Goal: Information Seeking & Learning: Learn about a topic

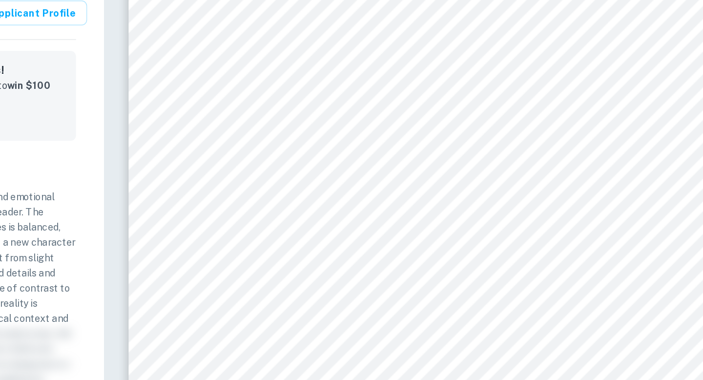
scroll to position [193, 0]
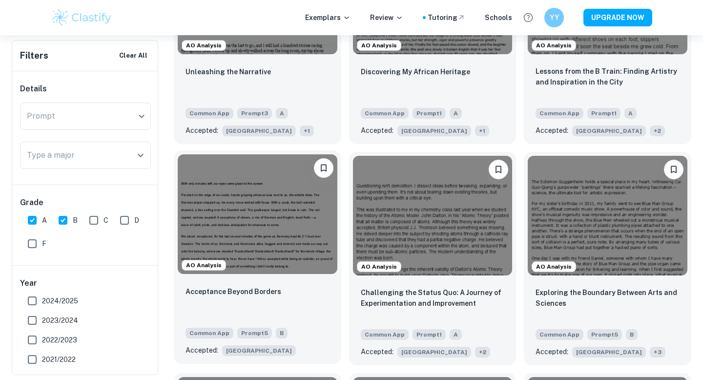
scroll to position [1974, 0]
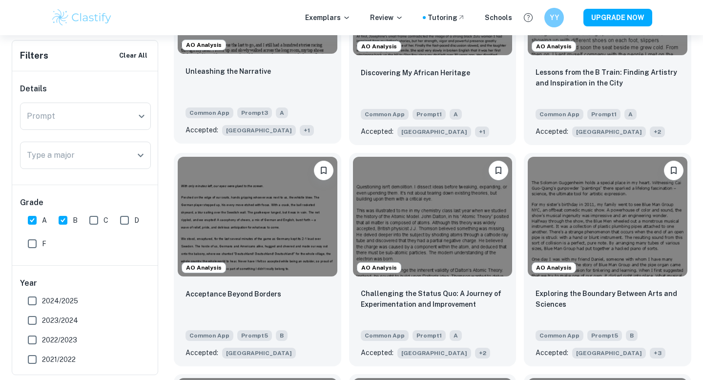
click at [267, 92] on div "Unleashing the Narrative" at bounding box center [257, 81] width 144 height 33
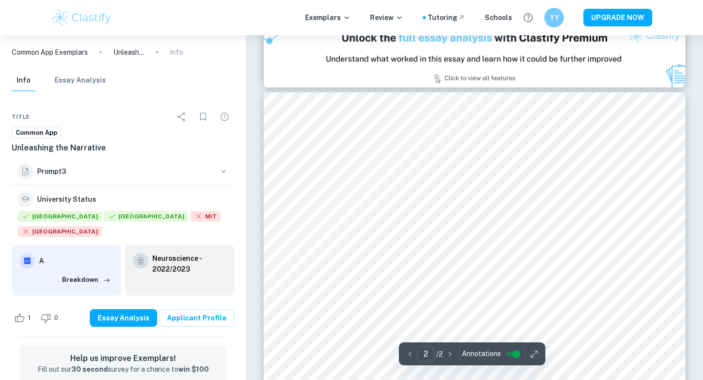
scroll to position [571, 0]
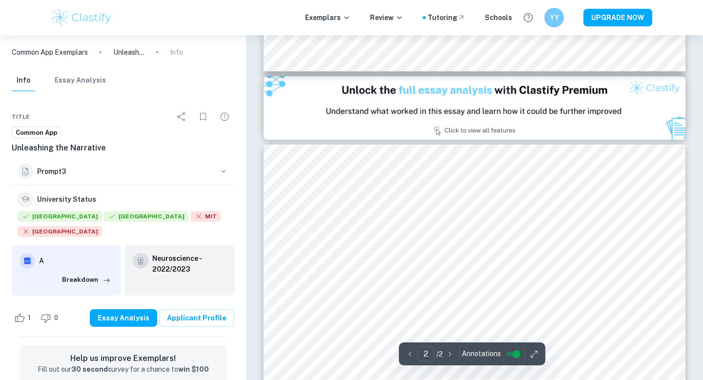
type input "1"
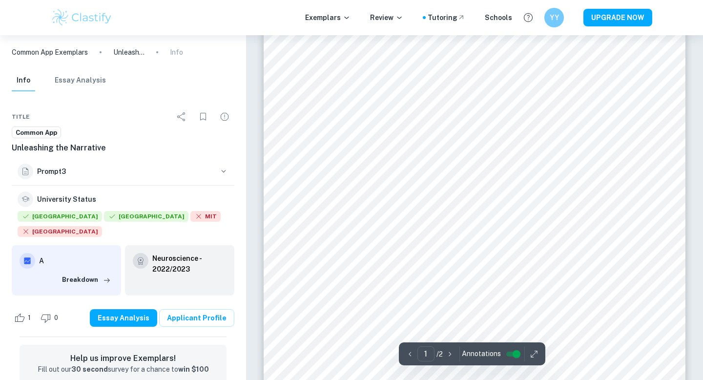
scroll to position [169, 0]
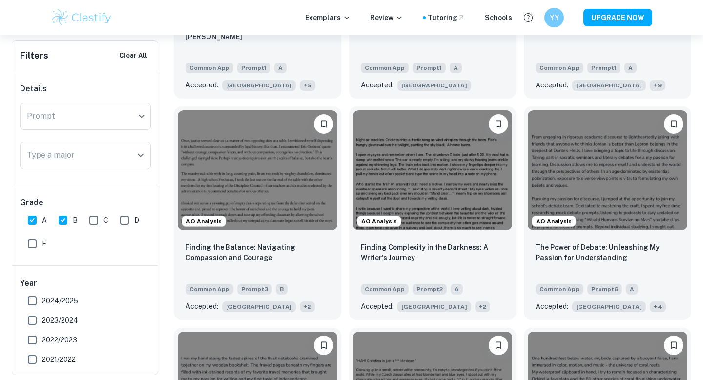
scroll to position [2460, 0]
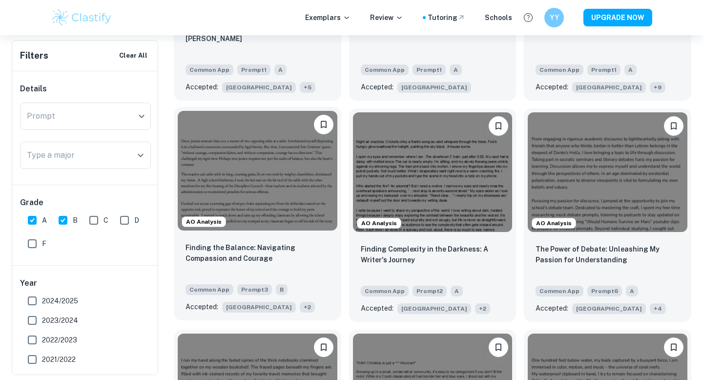
click at [305, 222] on img at bounding box center [258, 171] width 160 height 120
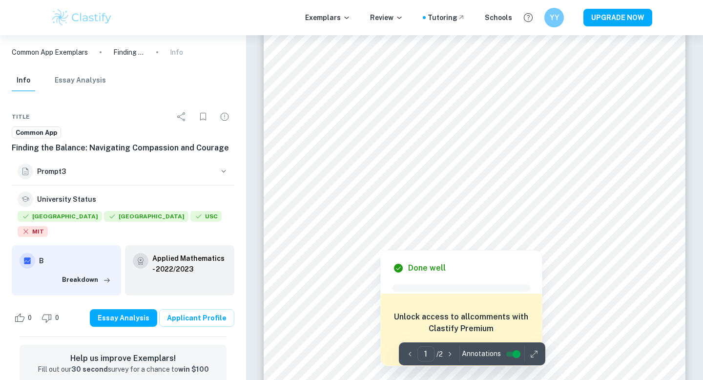
scroll to position [107, 0]
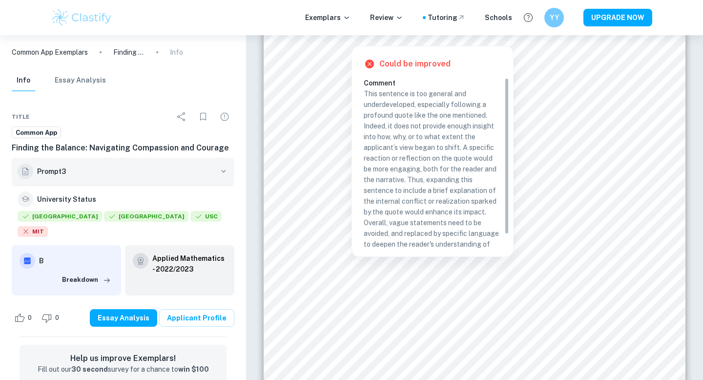
click at [202, 163] on button "Prompt 3" at bounding box center [123, 171] width 222 height 27
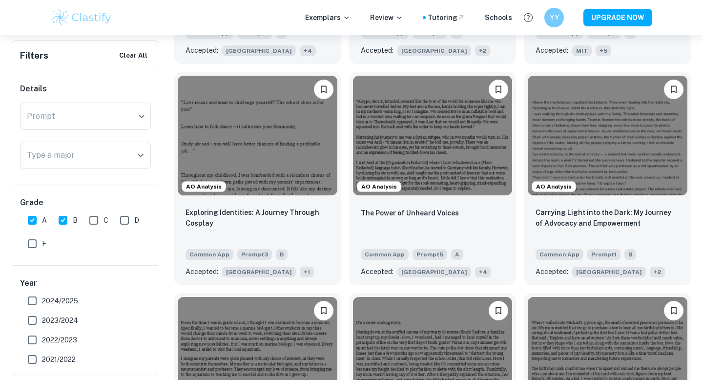
scroll to position [1314, 0]
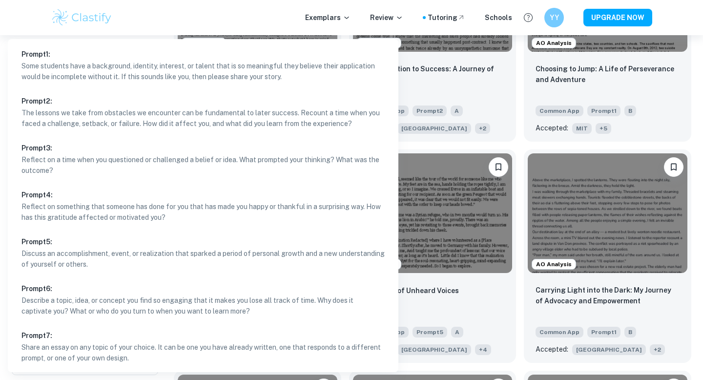
click at [80, 82] on li "Prompt 1 : Some students have a background, identity, interest, or talent that …" at bounding box center [203, 65] width 383 height 45
type input "1"
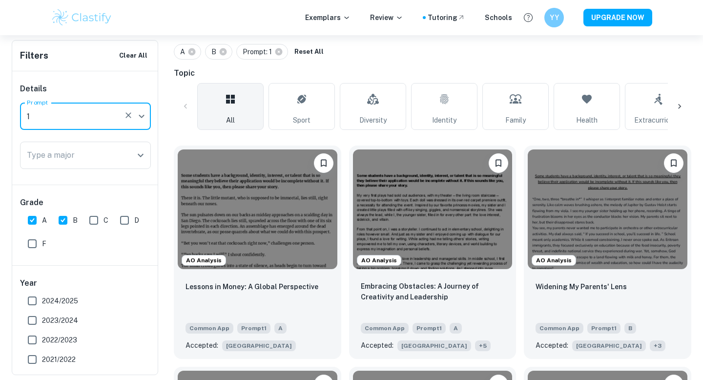
scroll to position [213, 0]
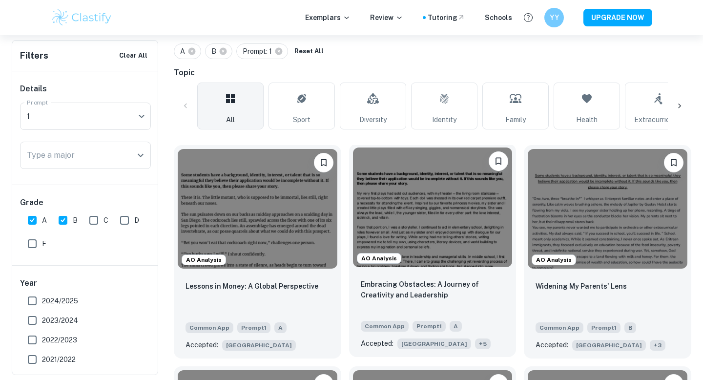
click at [461, 274] on div "Embracing Obstacles: A Journey of Creativity and Leadership Common App Prompt 1…" at bounding box center [432, 314] width 167 height 86
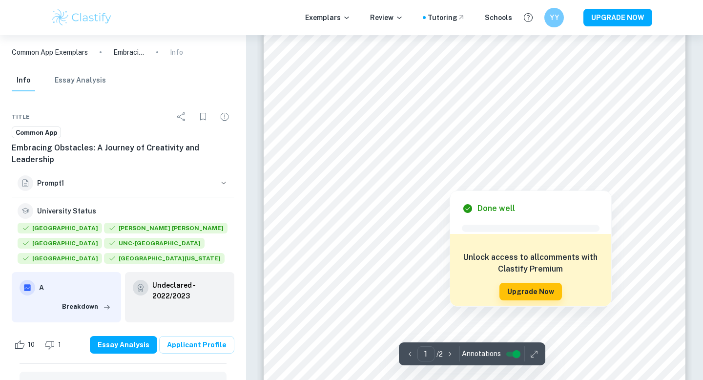
scroll to position [266, 0]
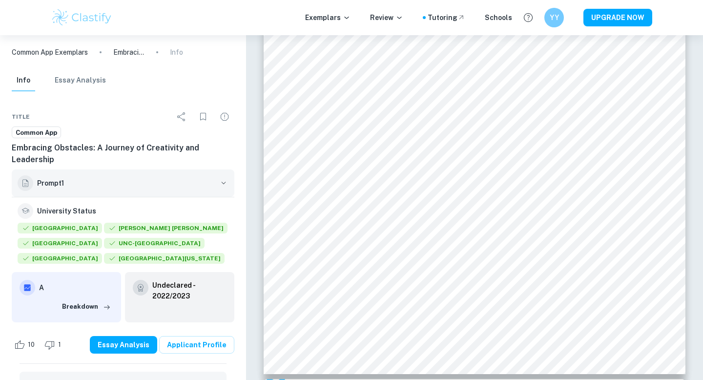
click at [133, 187] on h6 "Prompt 1" at bounding box center [126, 183] width 178 height 11
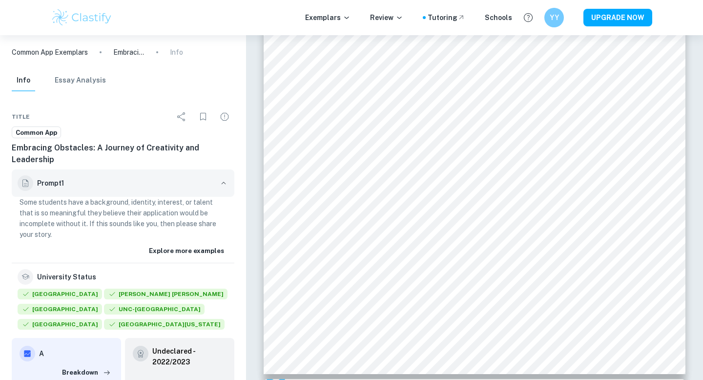
click at [133, 187] on h6 "Prompt 1" at bounding box center [126, 183] width 178 height 11
